Goal: Transaction & Acquisition: Subscribe to service/newsletter

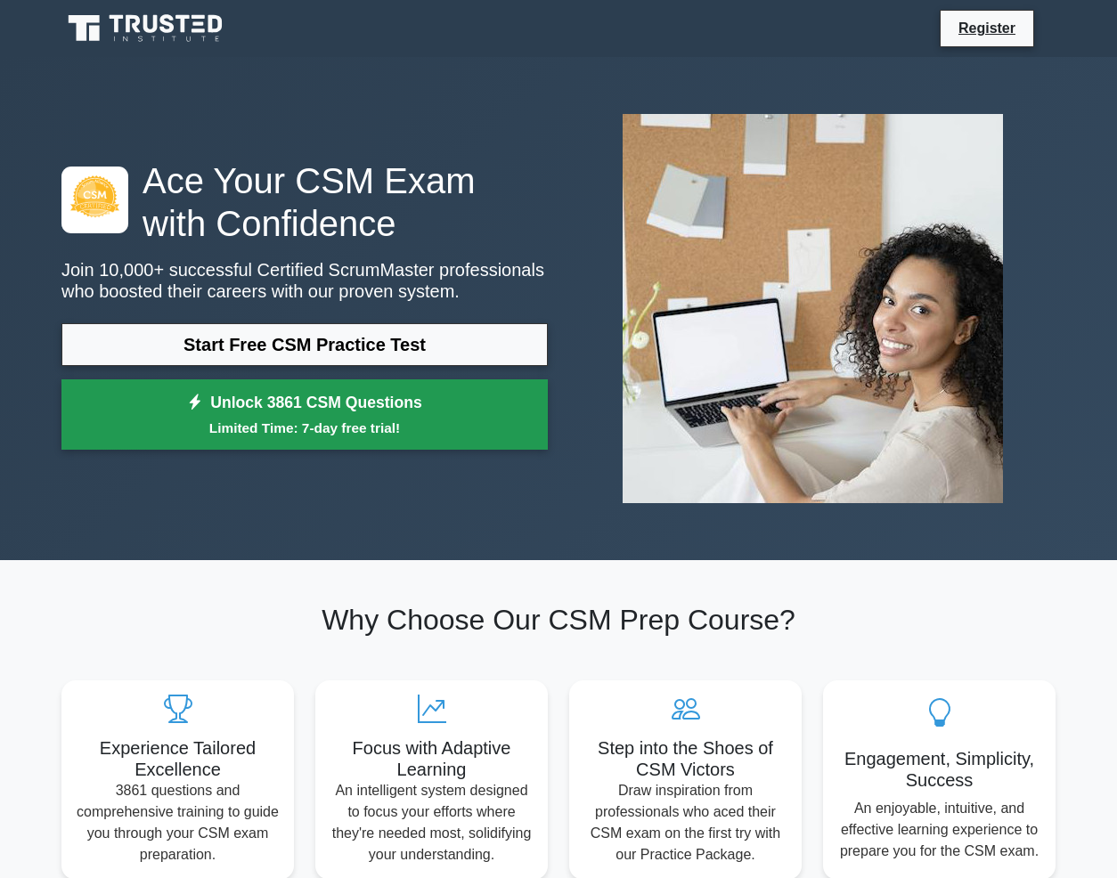
click at [349, 404] on link "Unlock 3861 CSM Questions Limited Time: 7-day free trial!" at bounding box center [304, 414] width 486 height 71
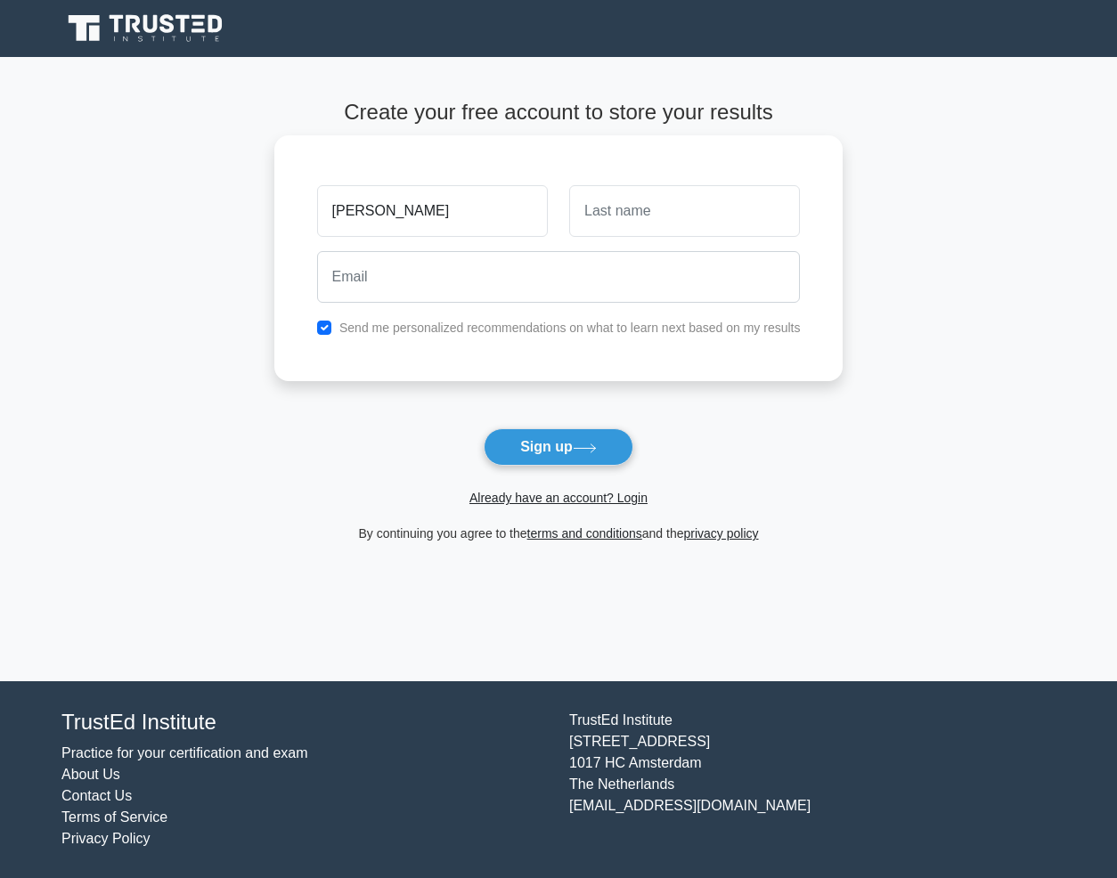
type input "[PERSON_NAME]"
drag, startPoint x: 672, startPoint y: 209, endPoint x: 575, endPoint y: 211, distance: 96.2
click at [575, 211] on input "AGYEIWAA" at bounding box center [684, 211] width 231 height 52
type input "LOMOTEY"
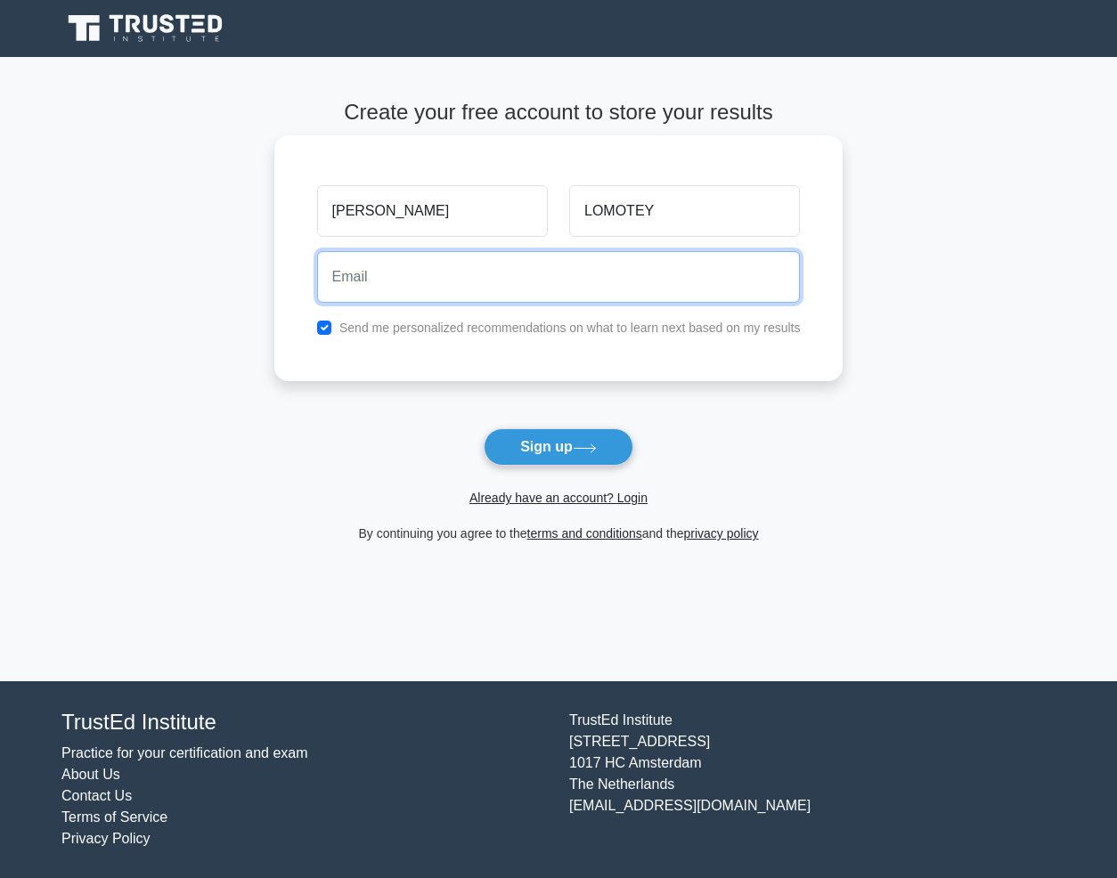
click at [499, 273] on input "email" at bounding box center [559, 277] width 484 height 52
type input "a"
drag, startPoint x: 499, startPoint y: 273, endPoint x: 502, endPoint y: 283, distance: 11.3
click at [502, 283] on input "[PERSON_NAME][EMAIL_ADDRESS][DOMAIN_NAME]" at bounding box center [559, 277] width 484 height 52
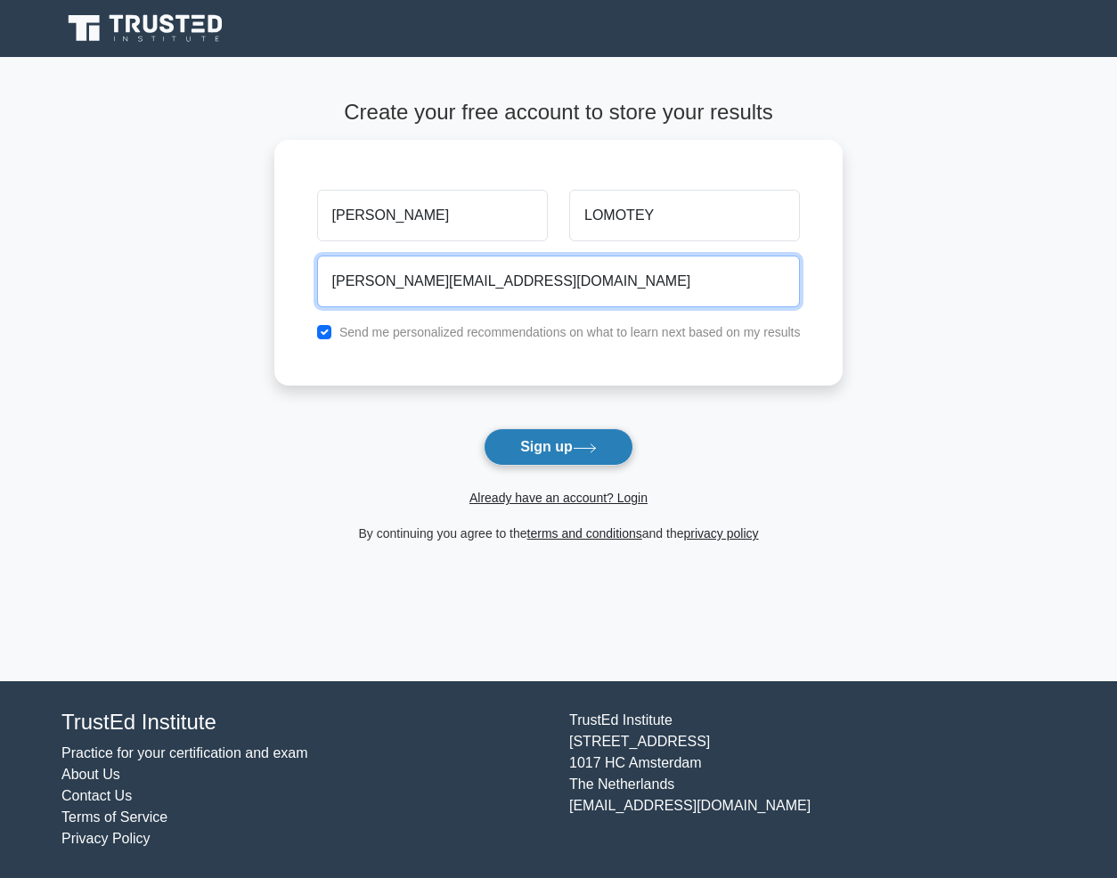
type input "[PERSON_NAME][EMAIL_ADDRESS][DOMAIN_NAME]"
click at [559, 447] on button "Sign up" at bounding box center [559, 446] width 150 height 37
